Goal: Information Seeking & Learning: Learn about a topic

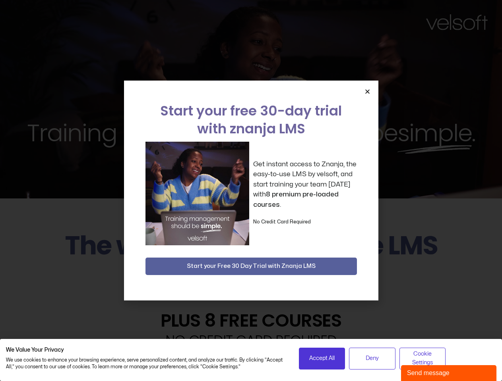
click at [251, 191] on div "Get instant access to Znanja, the easy-to-use LMS by velsoft, and start trainin…" at bounding box center [250, 194] width 211 height 104
click at [367, 91] on icon "Close" at bounding box center [367, 92] width 6 height 6
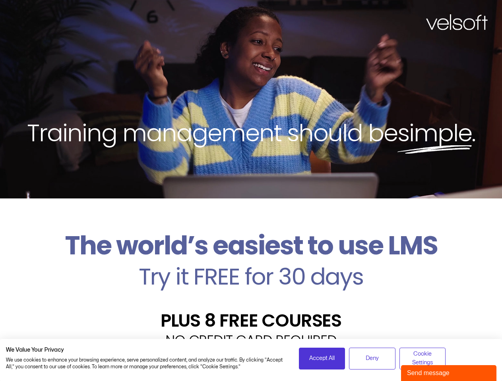
click at [251, 266] on h2 "Try it FREE for 30 days" at bounding box center [251, 276] width 490 height 23
click at [322, 359] on span "Accept All" at bounding box center [321, 358] width 25 height 9
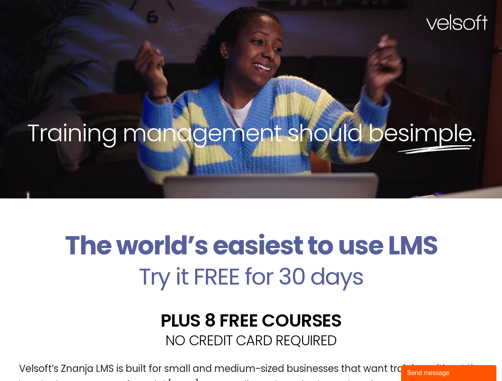
click at [372, 359] on div "Velsoft’s Znanja LMS is built for small and medium-sized businesses that want t…" at bounding box center [251, 380] width 490 height 58
click at [422, 359] on div "Velsoft’s Znanja LMS is built for small and medium-sized businesses that want t…" at bounding box center [251, 380] width 490 height 58
click at [448, 373] on div "Send message" at bounding box center [448, 374] width 83 height 10
